Goal: Navigation & Orientation: Find specific page/section

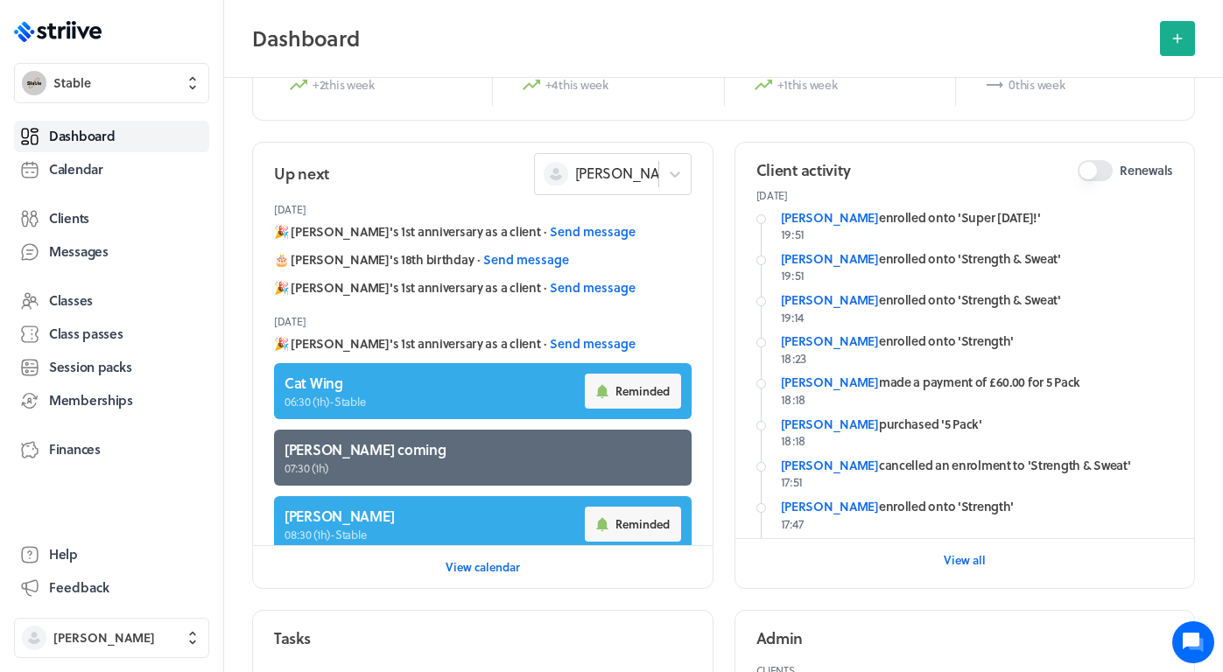
scroll to position [161, 0]
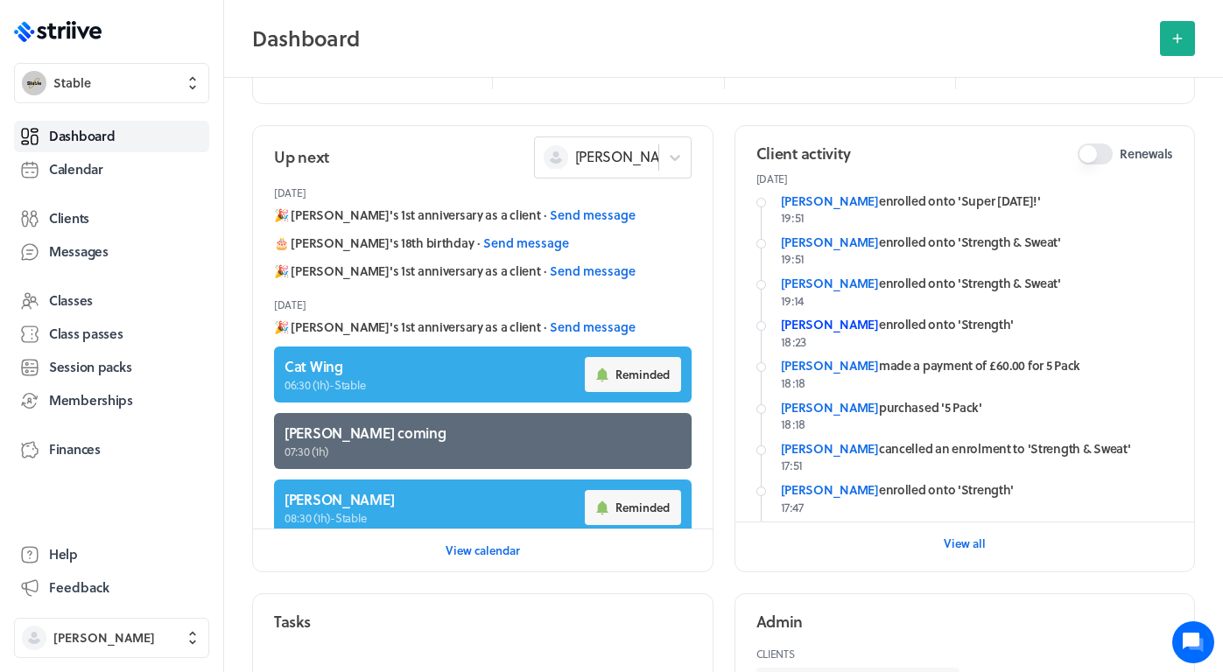
click at [840, 322] on link "[PERSON_NAME]" at bounding box center [830, 324] width 98 height 18
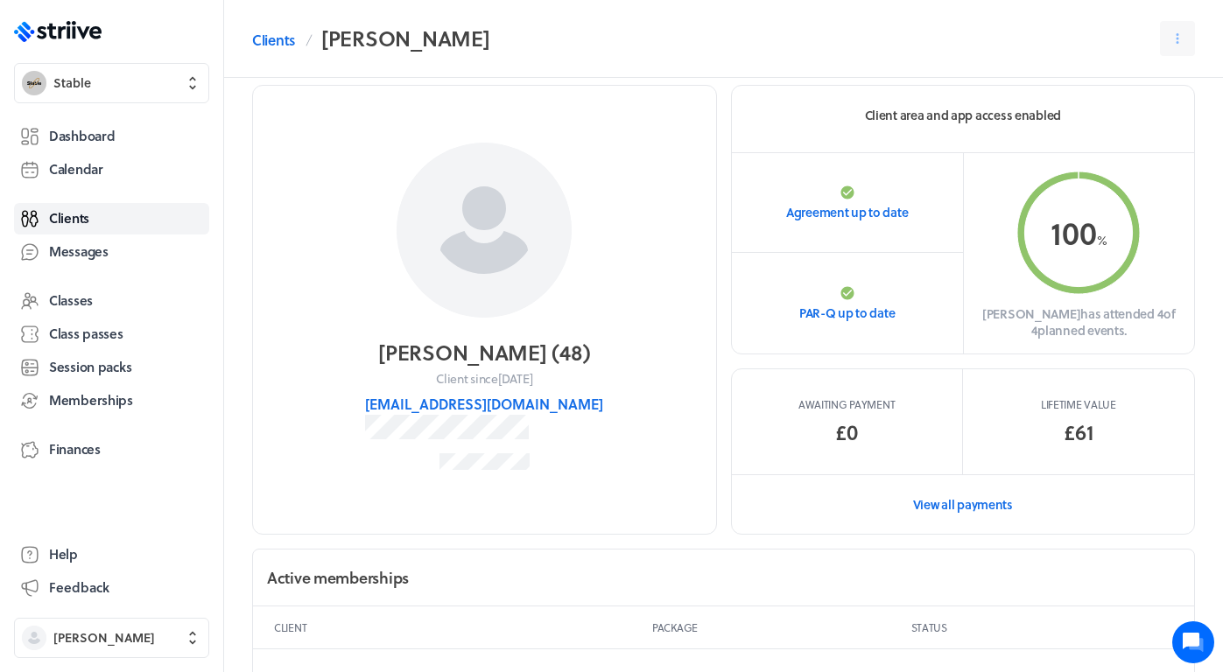
scroll to position [25, 0]
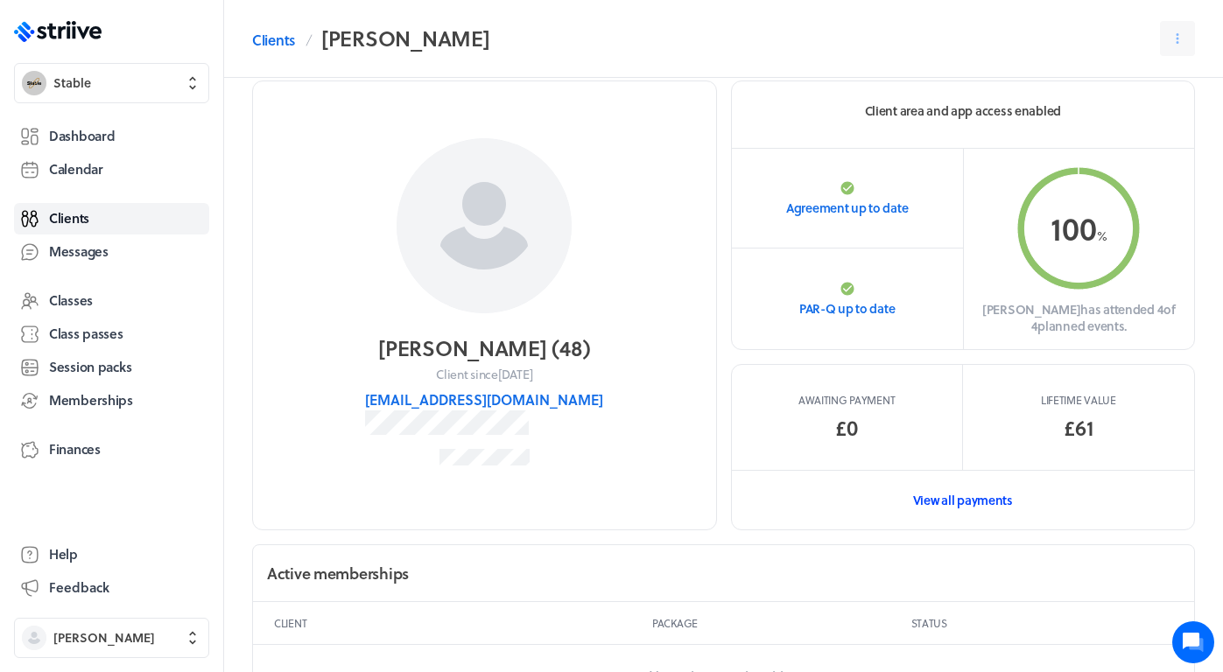
click at [975, 501] on link "View all payments" at bounding box center [963, 500] width 463 height 60
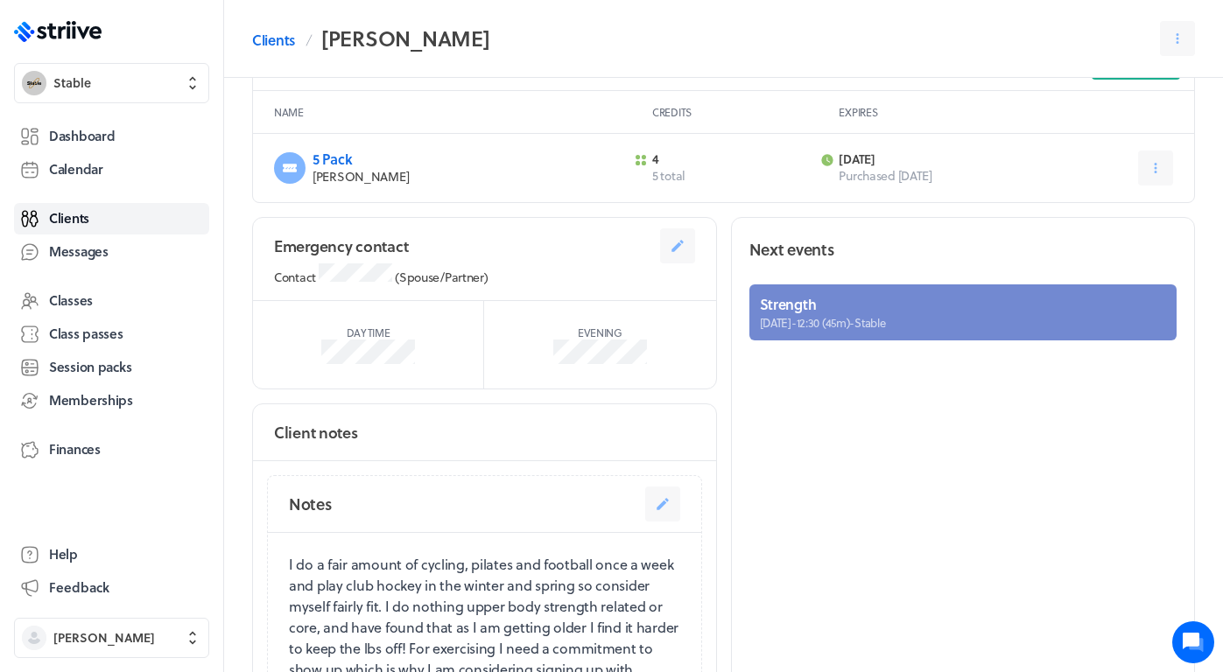
scroll to position [932, 0]
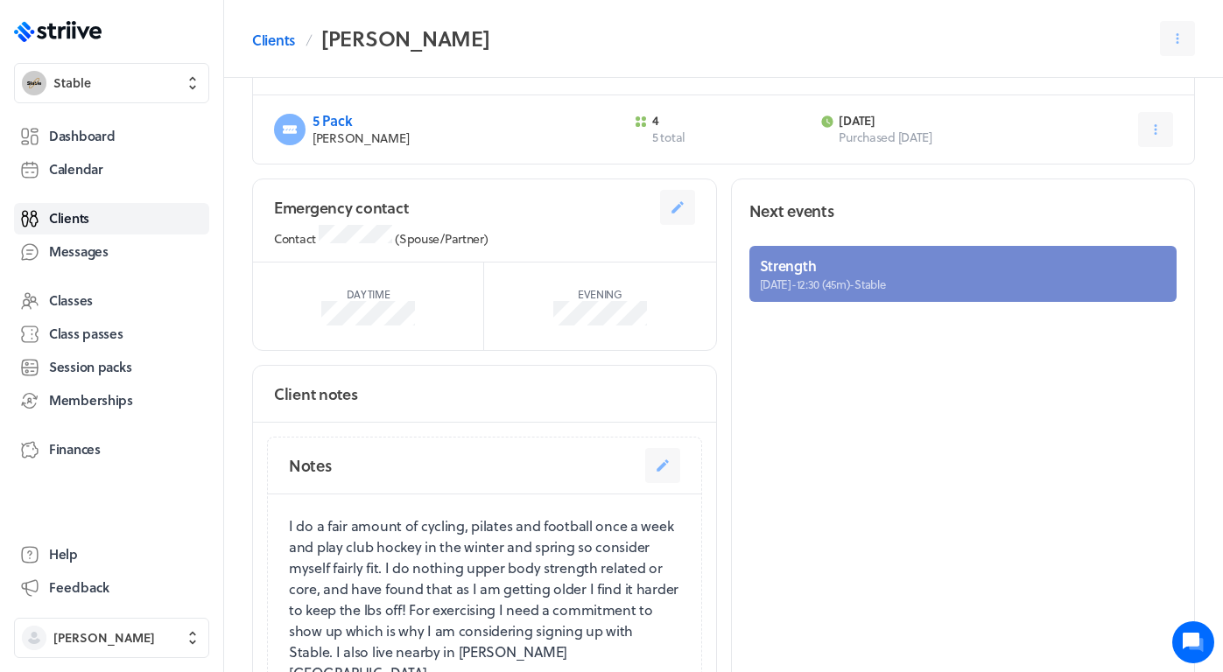
drag, startPoint x: 925, startPoint y: 279, endPoint x: 829, endPoint y: 549, distance: 286.1
click at [831, 543] on div "Next events Strength [DATE] - 12:30 (45m) - Stable" at bounding box center [963, 450] width 465 height 542
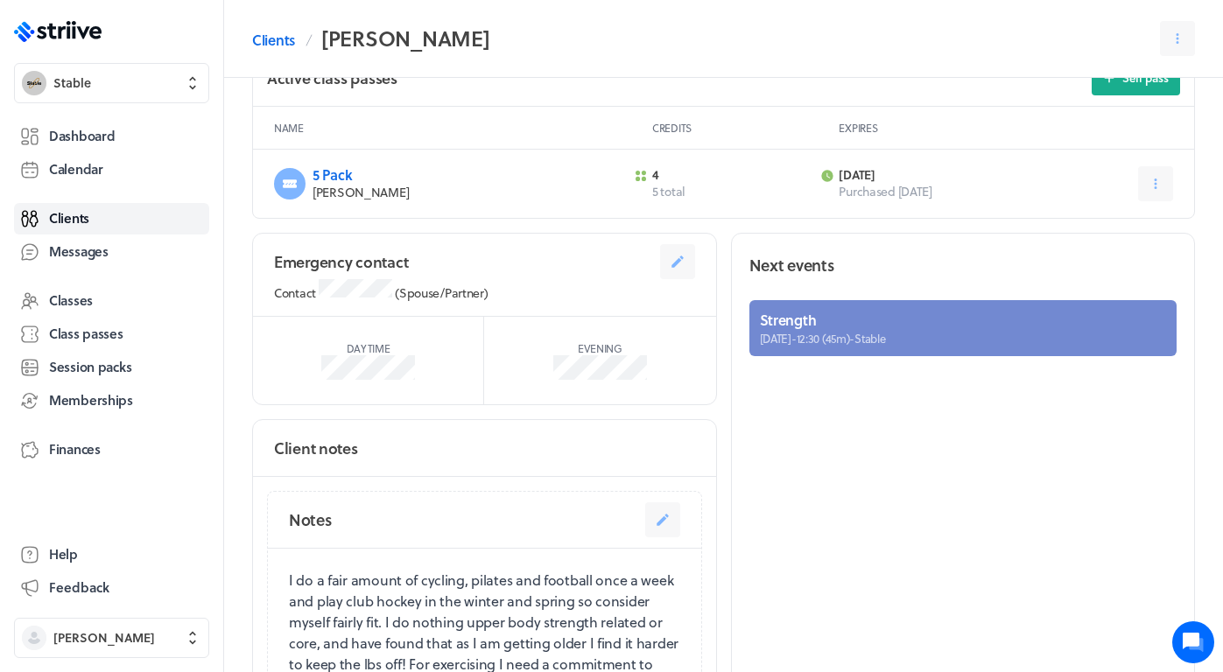
scroll to position [861, 0]
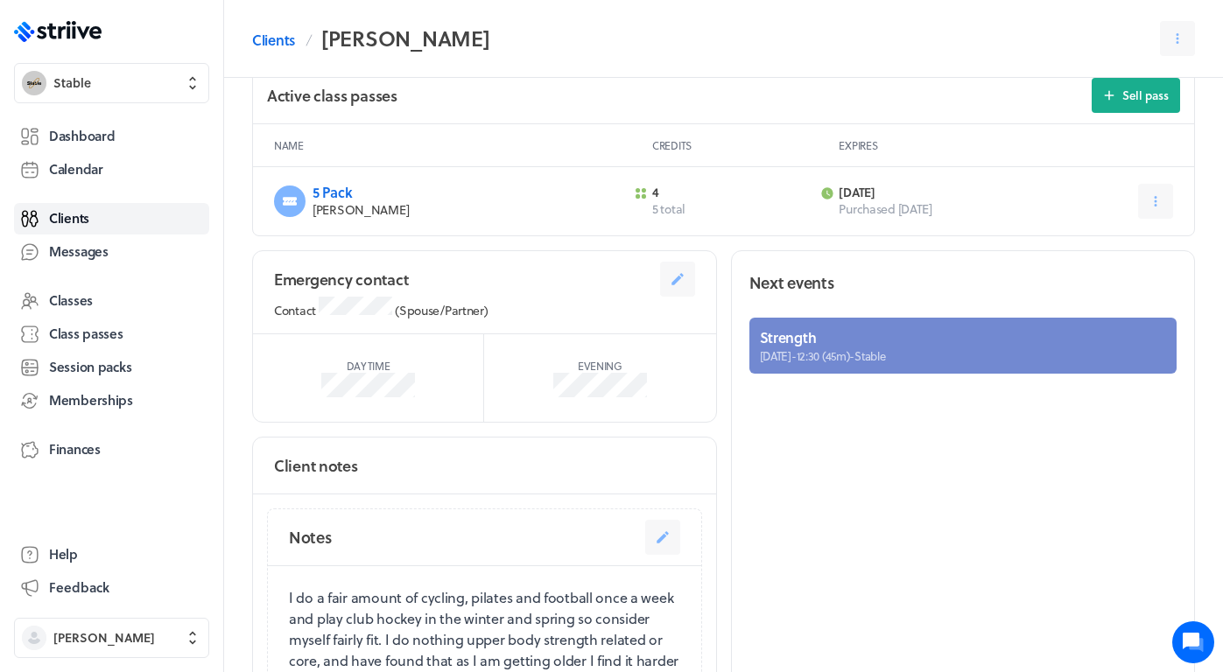
click at [900, 381] on div "Strength [DATE] - 12:30 (45m) - Stable" at bounding box center [963, 345] width 463 height 91
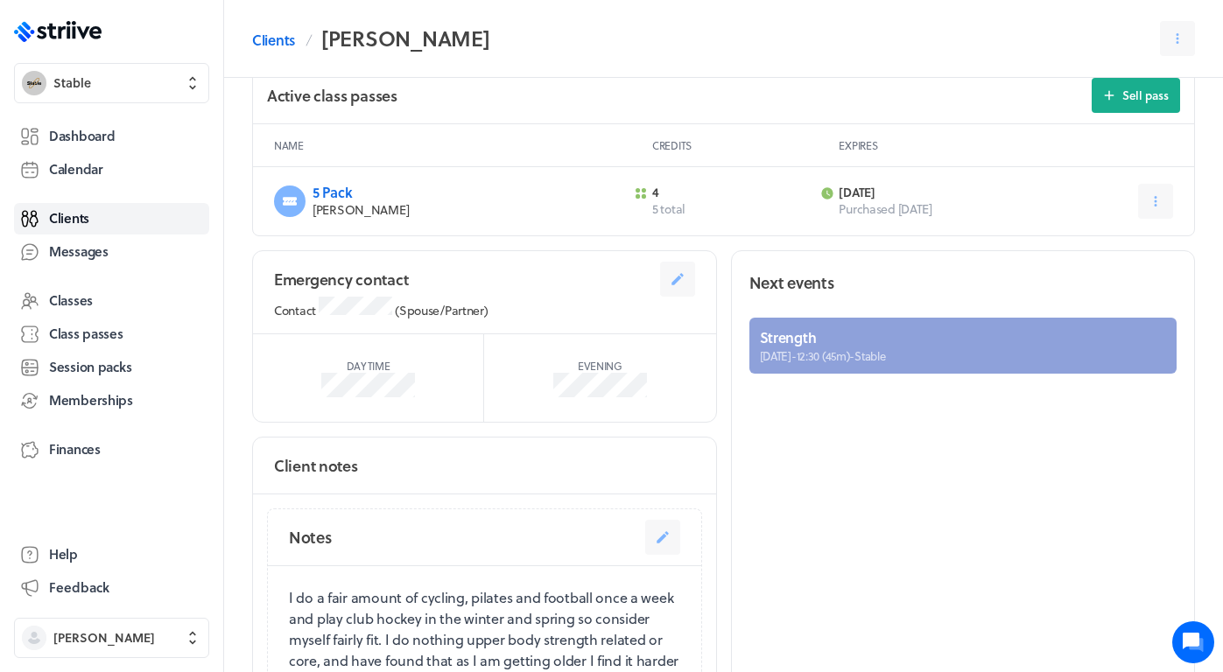
click at [899, 343] on link at bounding box center [963, 346] width 428 height 56
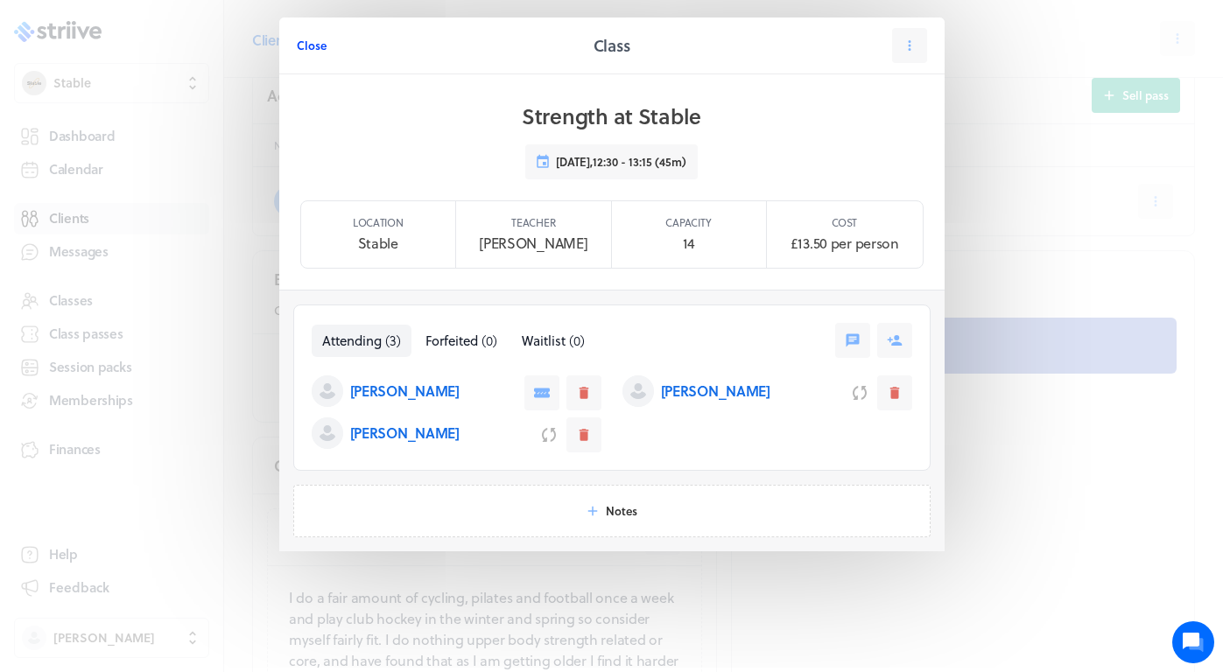
click at [306, 49] on span "Close" at bounding box center [312, 46] width 30 height 16
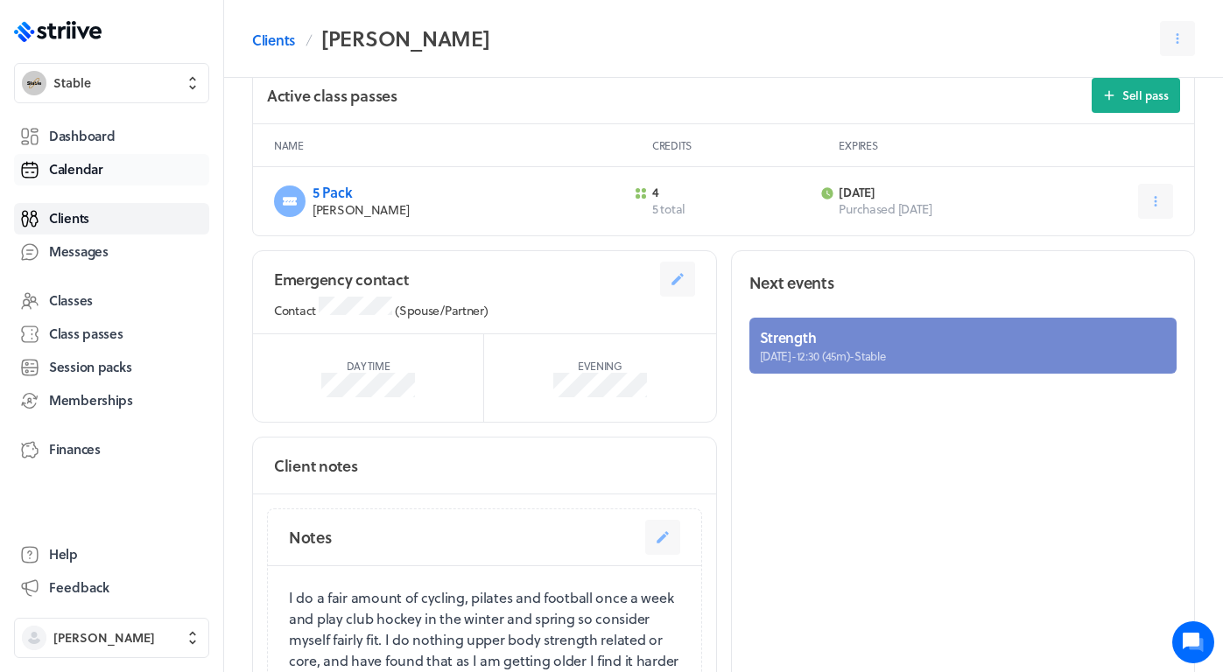
click at [99, 171] on span "Calendar" at bounding box center [76, 169] width 54 height 18
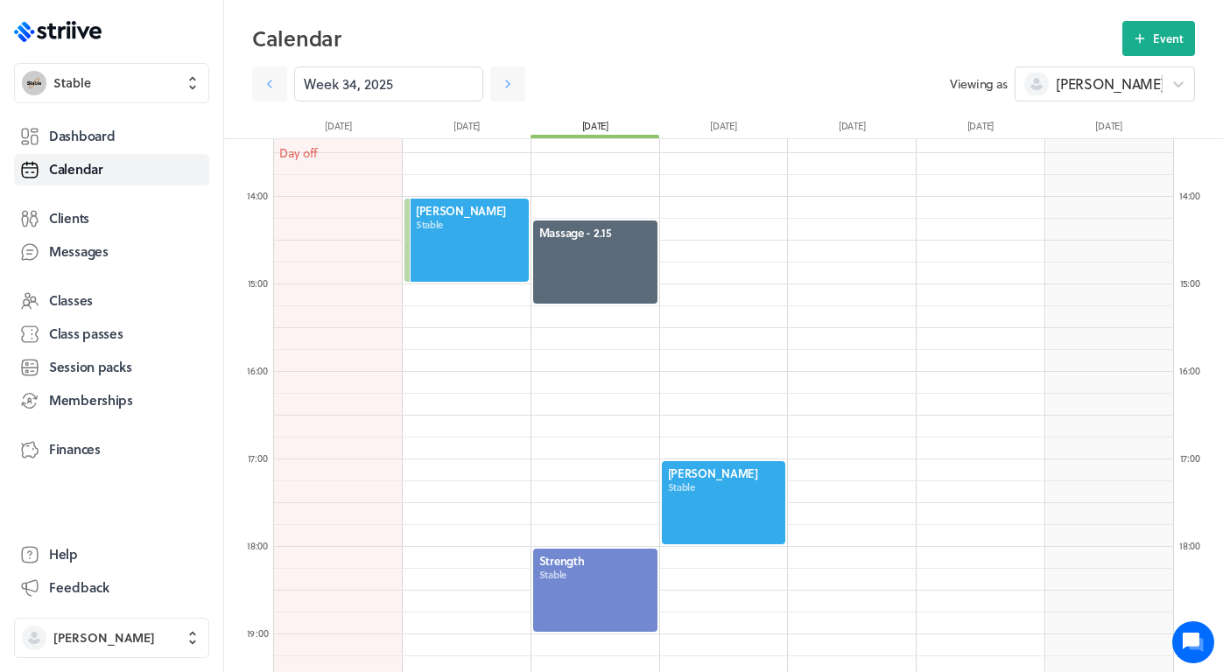
scroll to position [1170, 0]
